Goal: Task Accomplishment & Management: Manage account settings

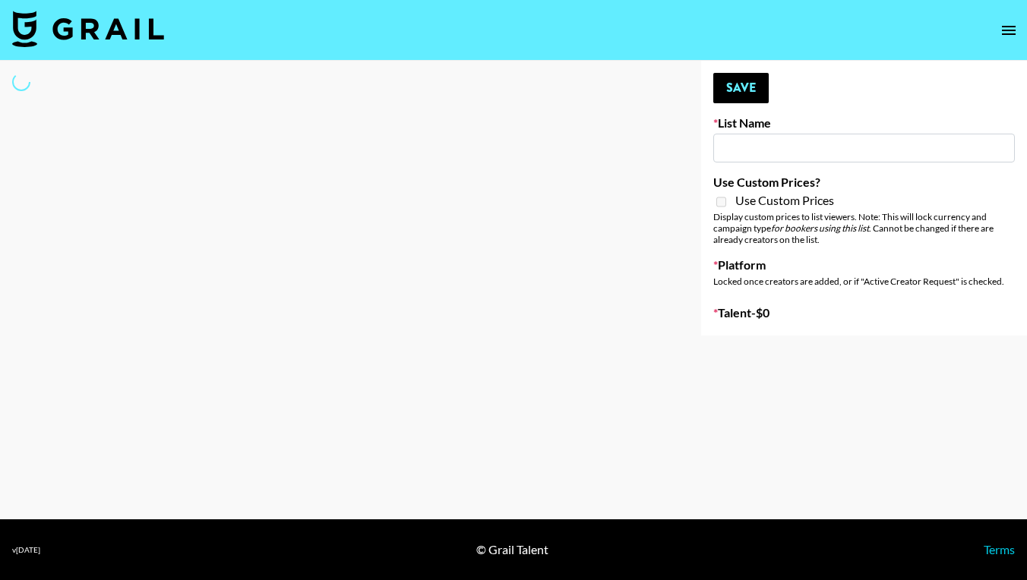
type input "Zhus Song Promo - Tega"
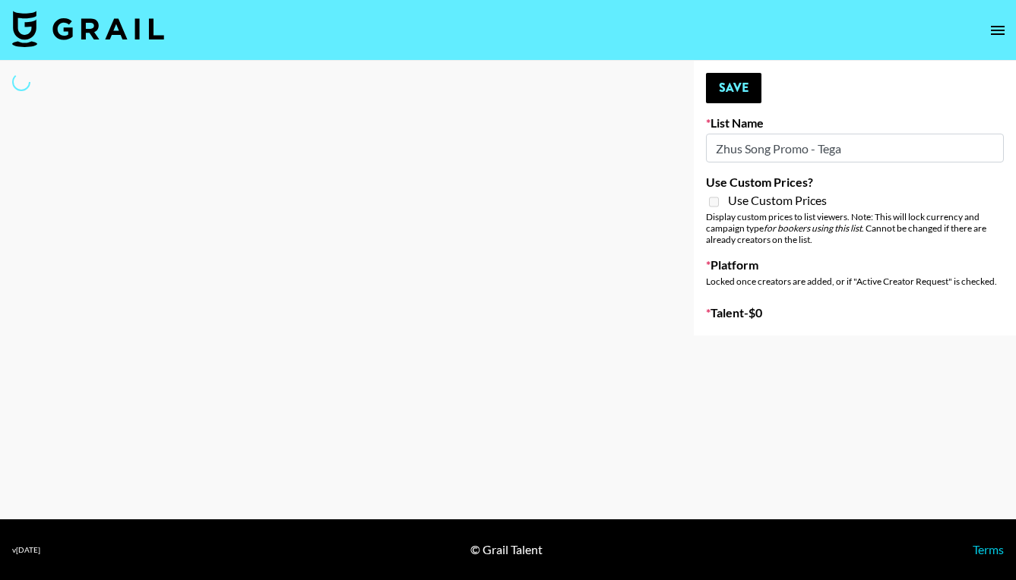
select select "Song"
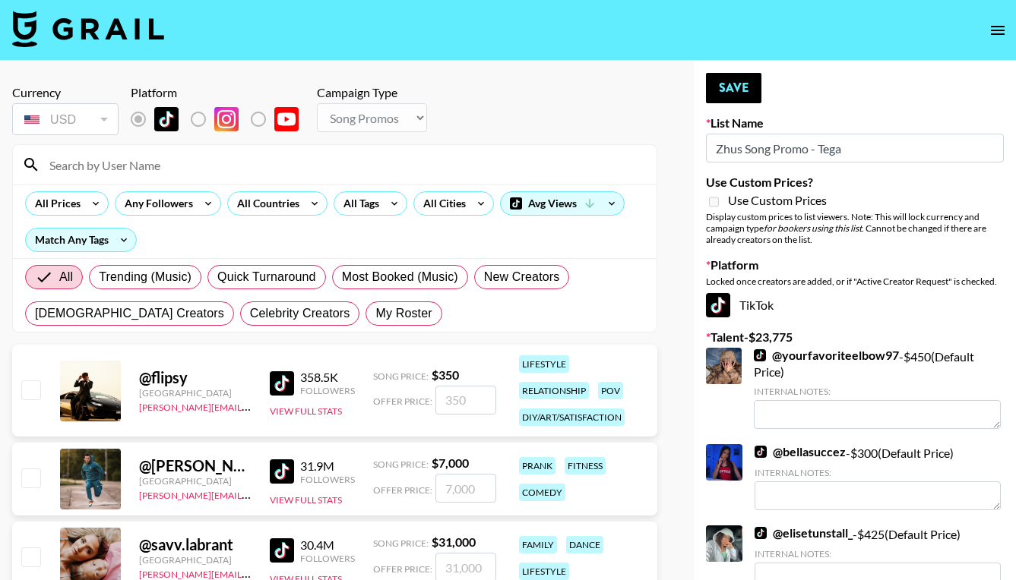
click at [73, 166] on input at bounding box center [343, 165] width 607 height 24
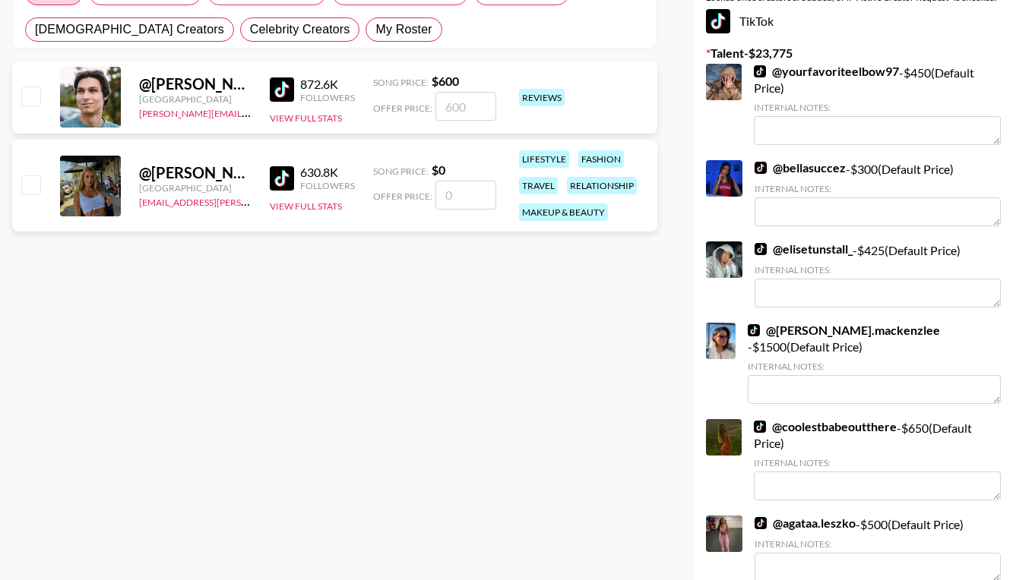
scroll to position [278, 0]
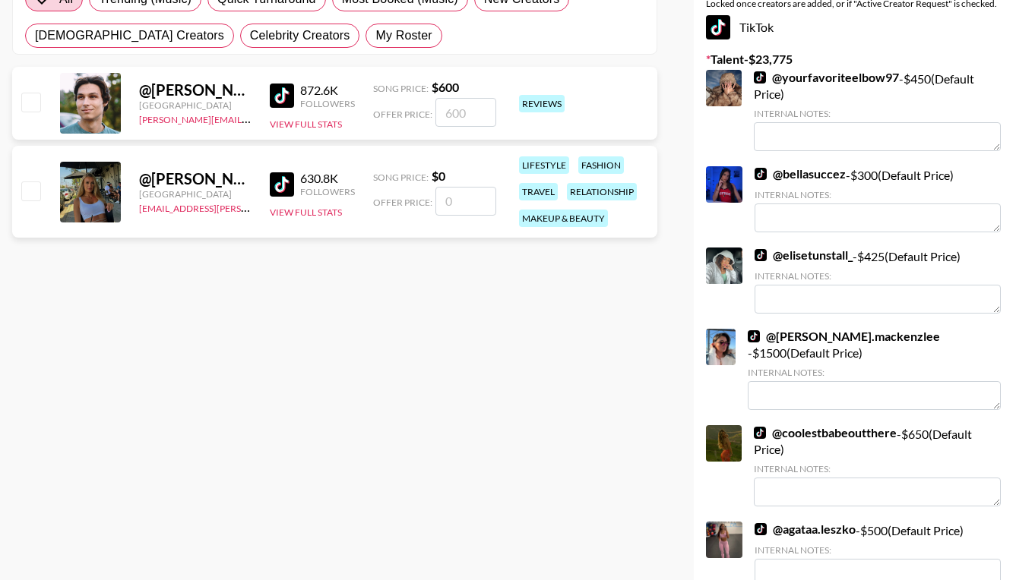
type input "[PERSON_NAME]"
click at [466, 209] on input "number" at bounding box center [465, 201] width 61 height 29
checkbox input "true"
type input "350"
click at [226, 229] on div "@ nikola.kolebska United Kingdom dajana.perrella@grail-talent.com 630.8K Follow…" at bounding box center [334, 192] width 645 height 92
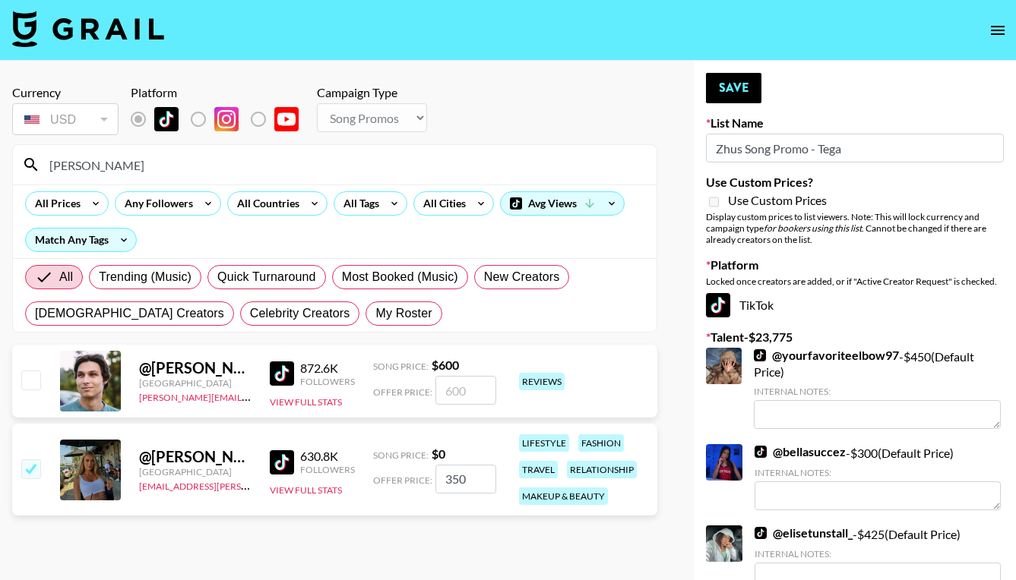
scroll to position [0, 0]
click at [477, 474] on input "350" at bounding box center [465, 479] width 61 height 29
click at [1001, 30] on icon "open drawer" at bounding box center [998, 30] width 14 height 9
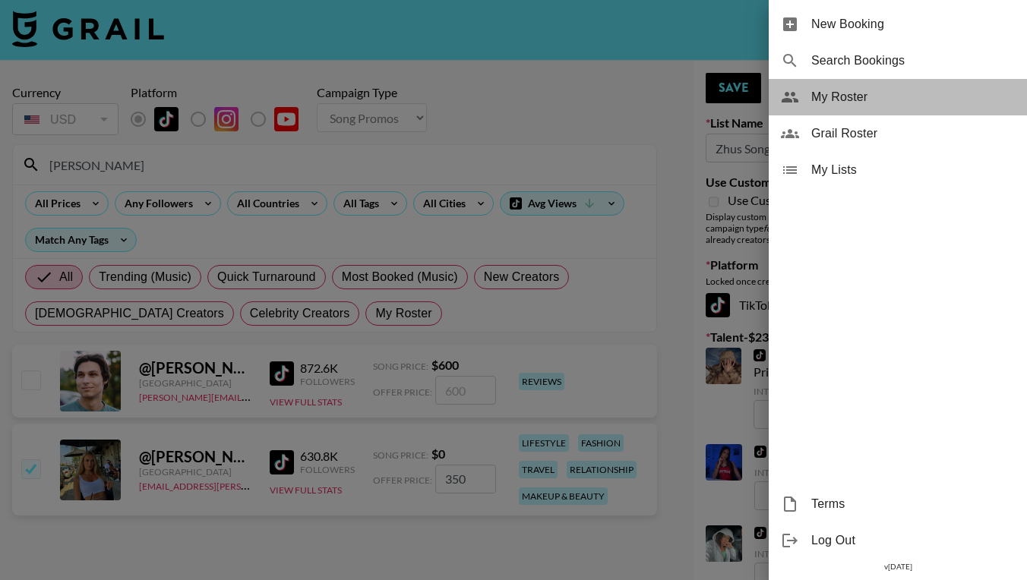
click at [845, 100] on span "My Roster" at bounding box center [913, 97] width 204 height 18
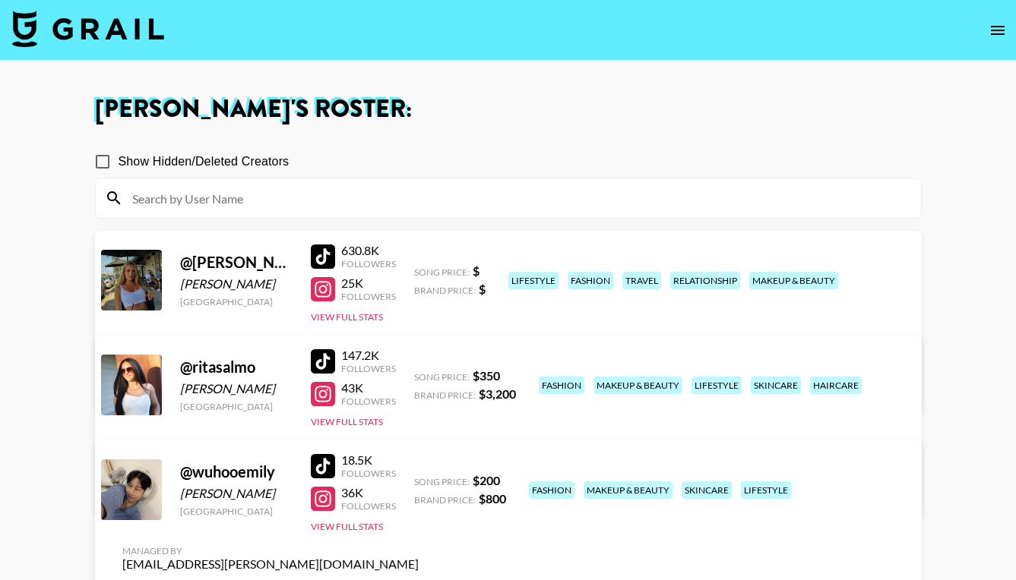
click at [419, 374] on link "View/Edit Details" at bounding box center [270, 381] width 296 height 15
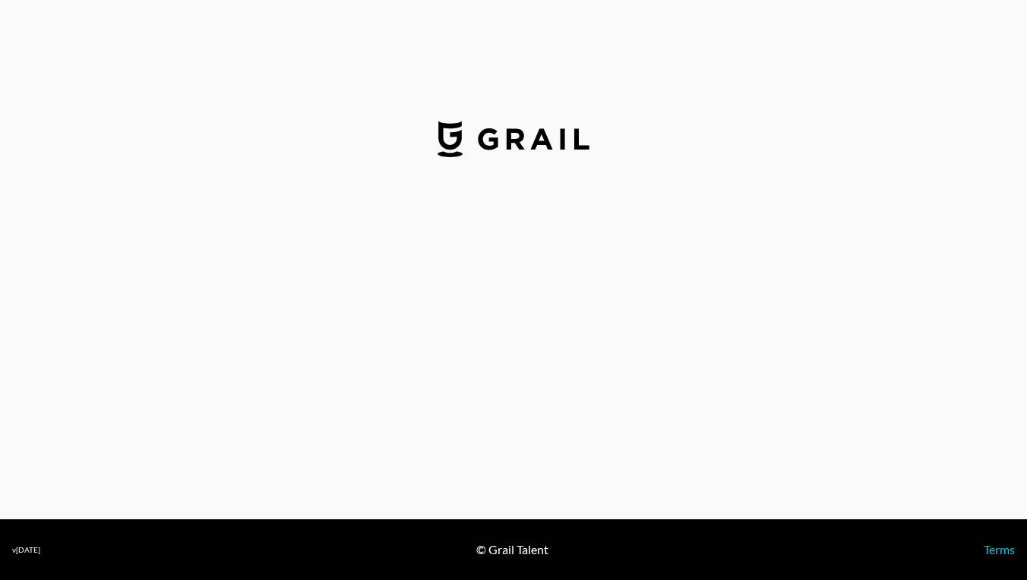
select select "USD"
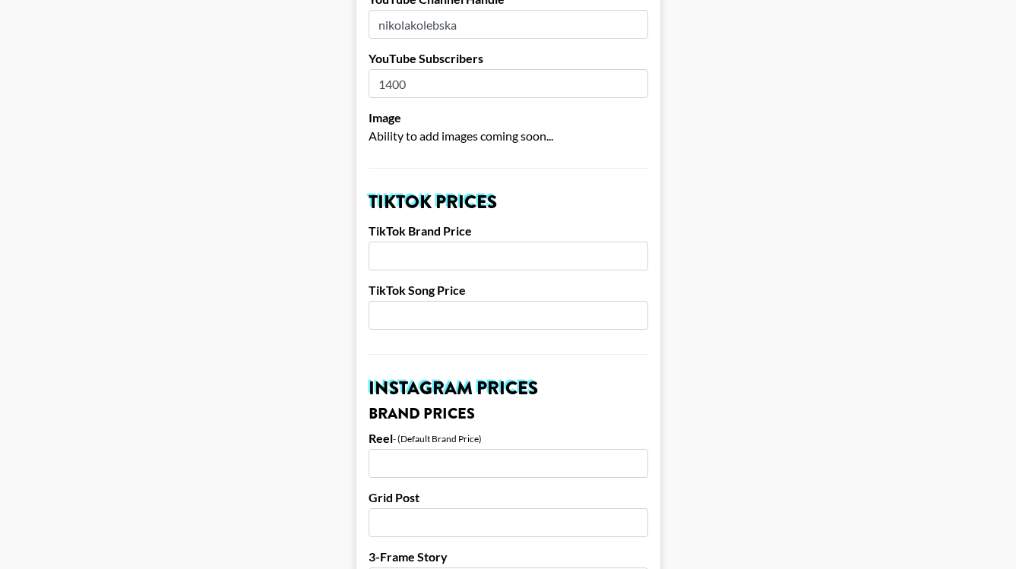
scroll to position [396, 0]
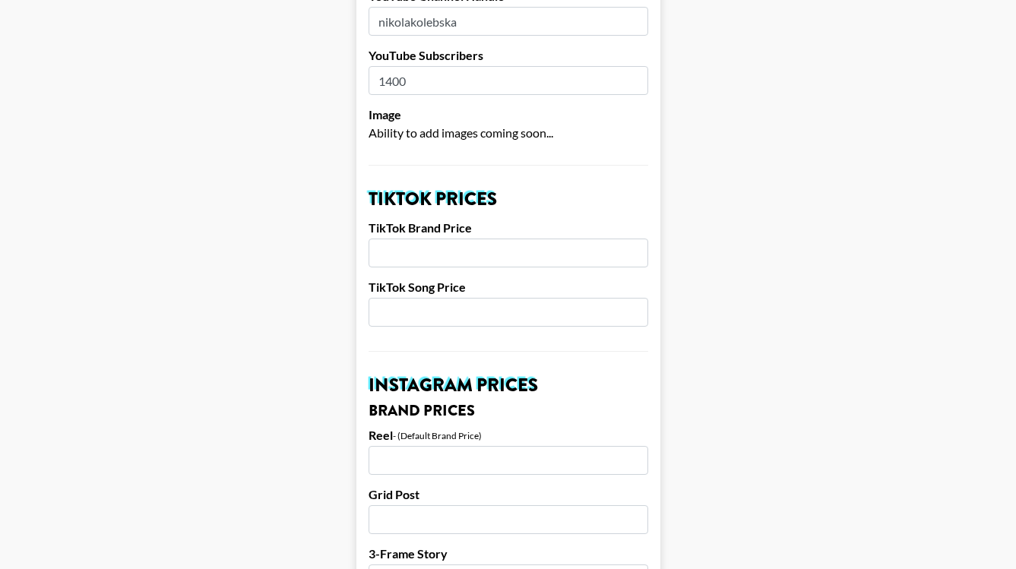
click at [519, 298] on input "number" at bounding box center [508, 312] width 280 height 29
type input "350"
click at [425, 239] on input "number" at bounding box center [508, 253] width 280 height 29
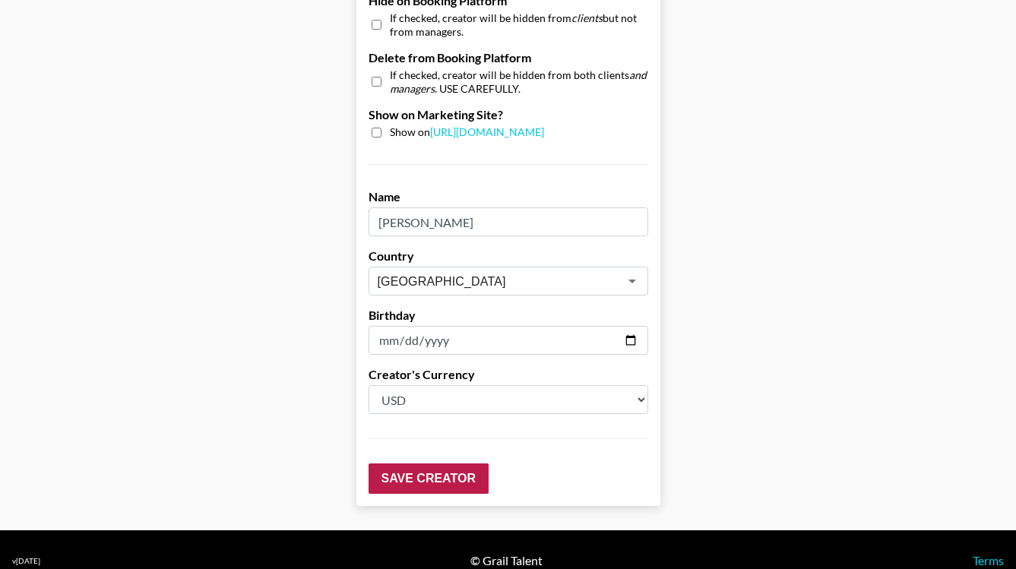
scroll to position [1490, 0]
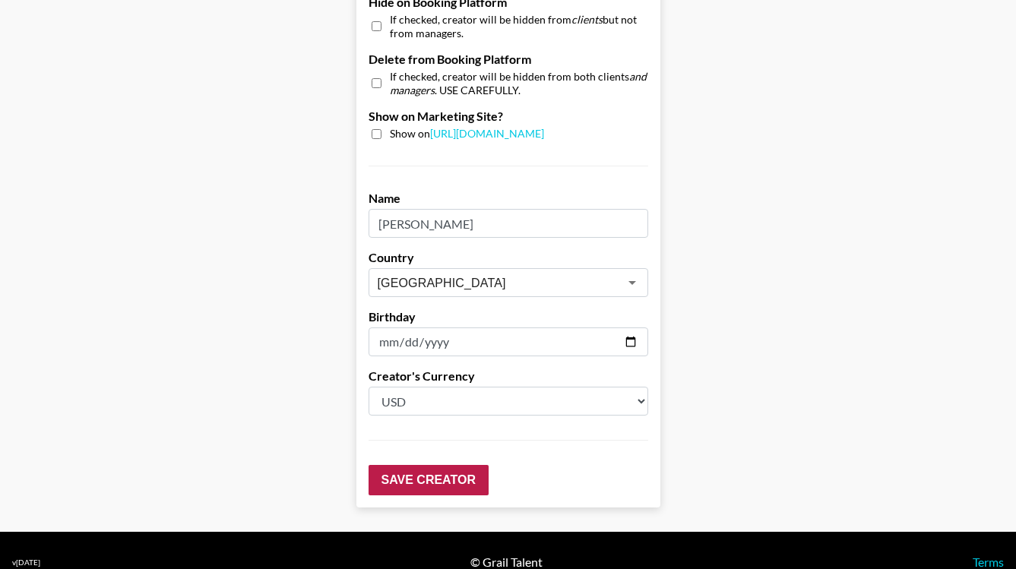
click at [403, 465] on input "Save Creator" at bounding box center [428, 480] width 120 height 30
click at [397, 465] on input "Save Creator" at bounding box center [428, 480] width 120 height 30
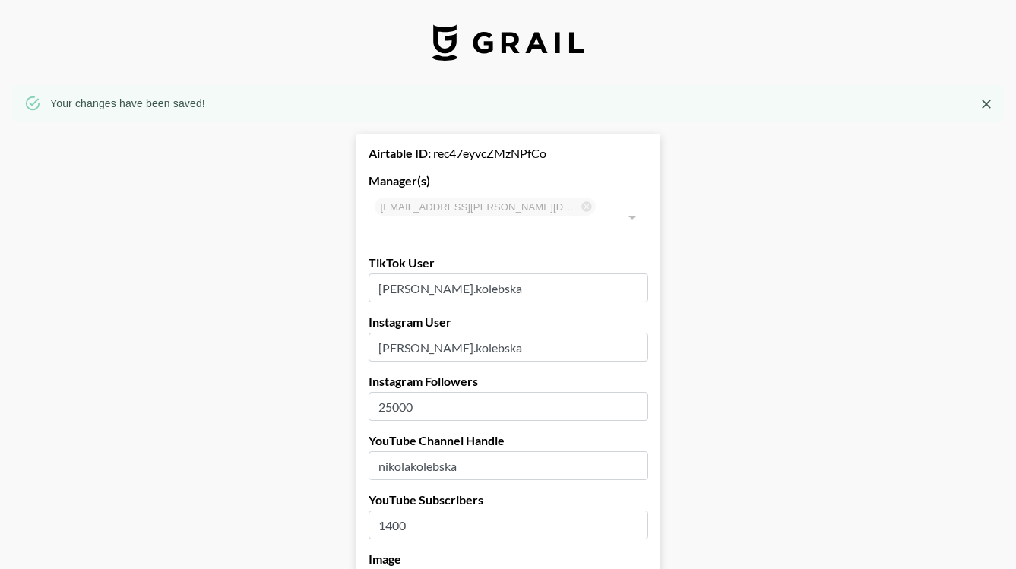
scroll to position [0, 0]
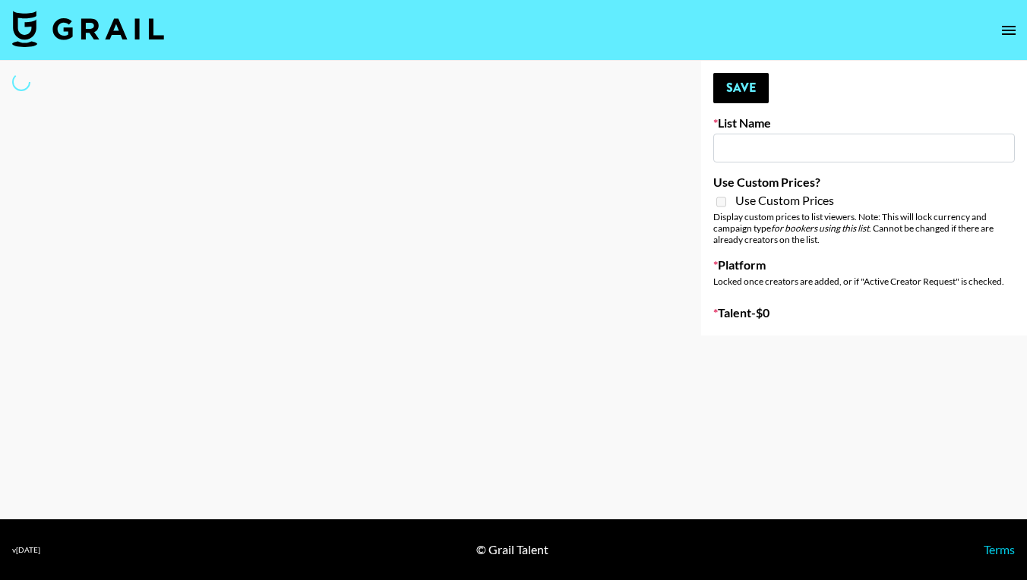
type input "Zhus Song Promo - Tega"
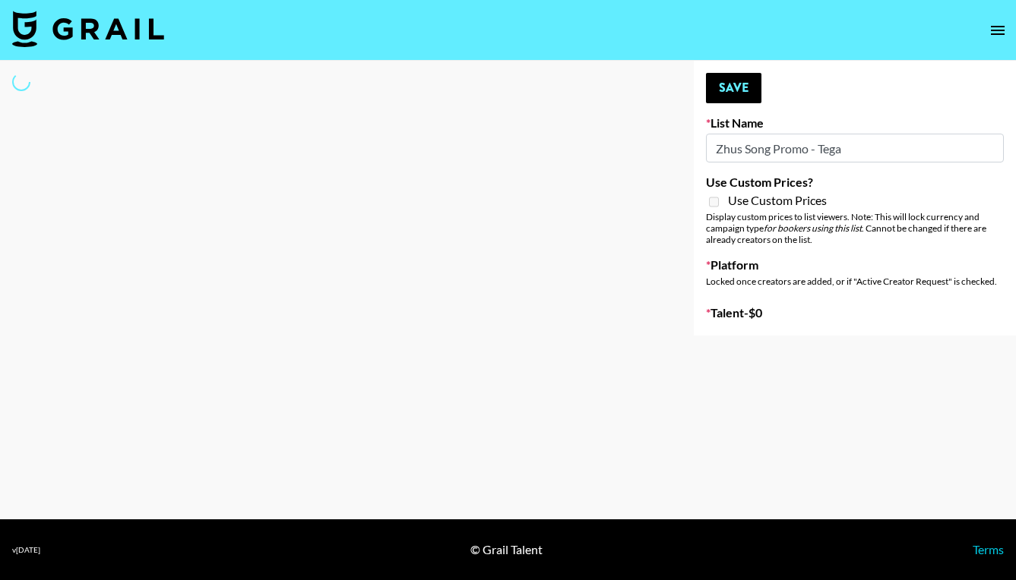
select select "Song"
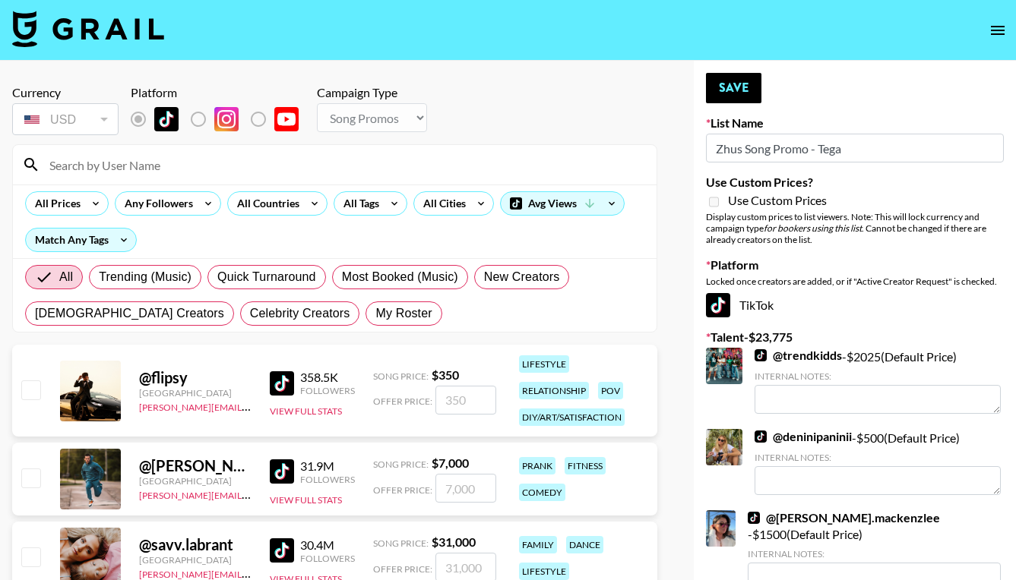
click at [171, 166] on input at bounding box center [343, 165] width 607 height 24
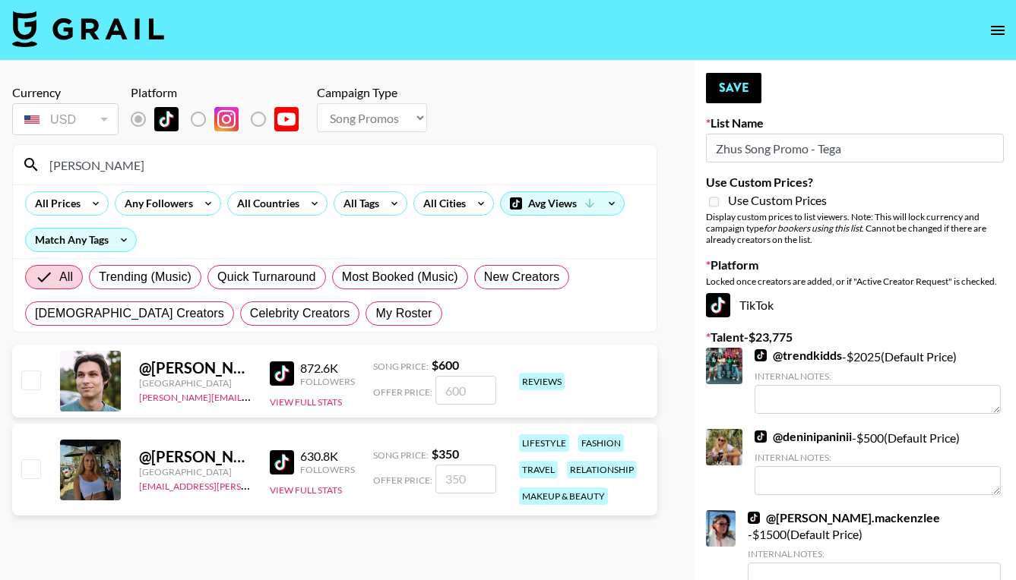
type input "[PERSON_NAME]"
click at [29, 471] on input "checkbox" at bounding box center [30, 469] width 18 height 18
checkbox input "true"
type input "350"
click at [736, 88] on button "Save" at bounding box center [733, 88] width 55 height 30
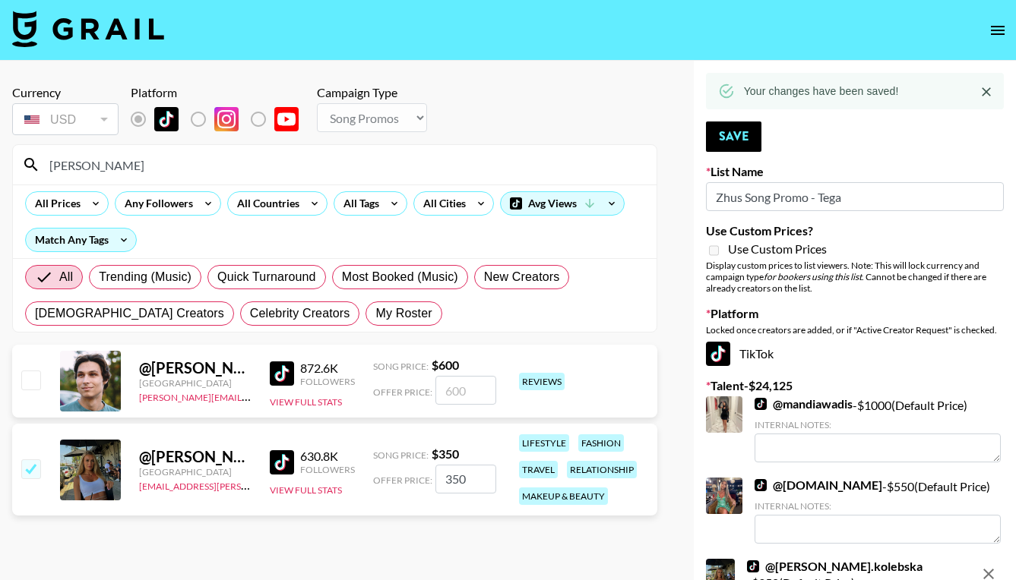
click at [182, 162] on input "[PERSON_NAME]" at bounding box center [343, 165] width 607 height 24
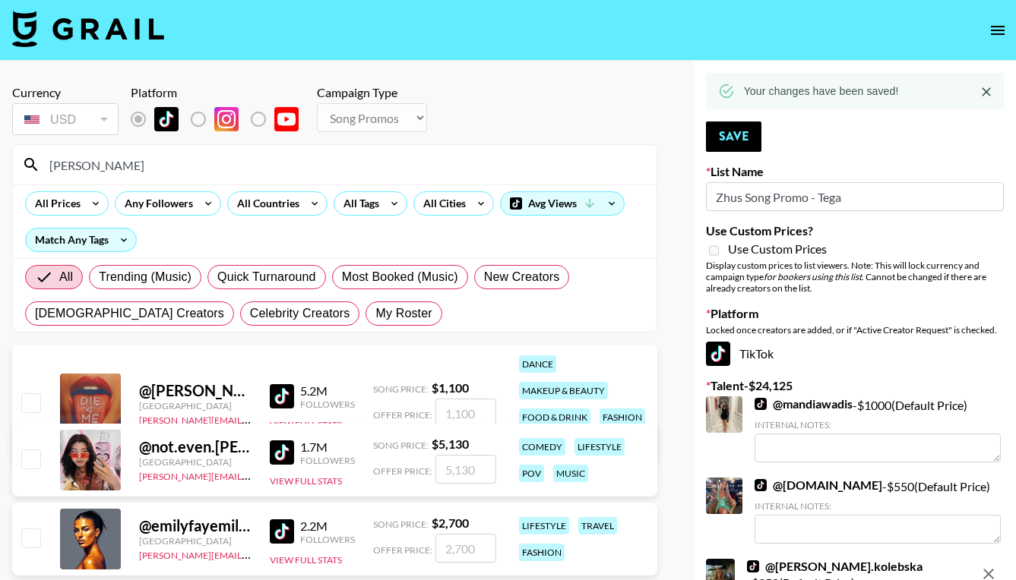
type input "[PERSON_NAME]"
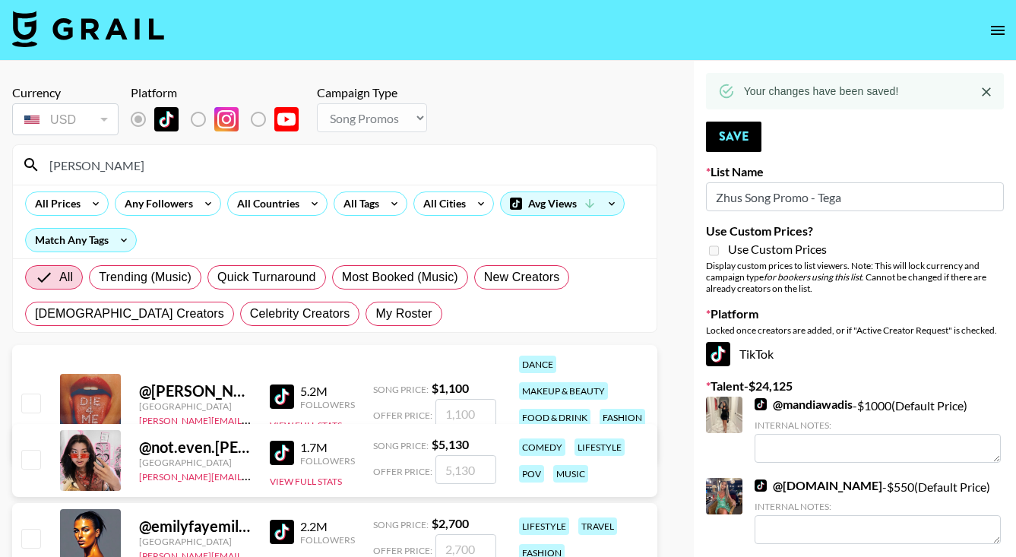
scroll to position [288, 0]
